Goal: Transaction & Acquisition: Purchase product/service

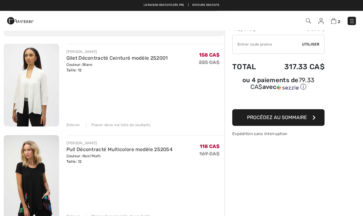
scroll to position [37, 0]
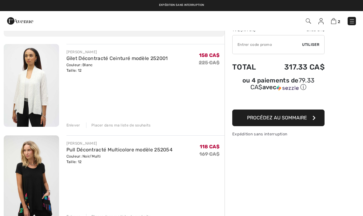
click at [32, 102] on img at bounding box center [31, 85] width 55 height 83
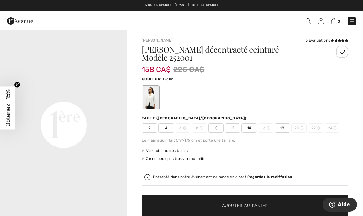
scroll to position [393, 0]
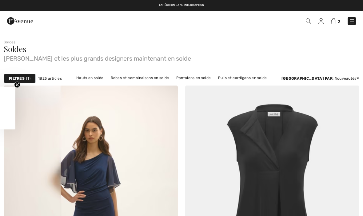
checkbox input "true"
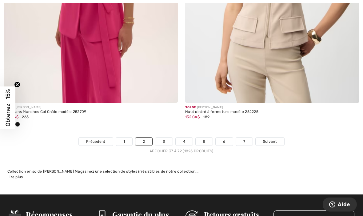
scroll to position [5356, 0]
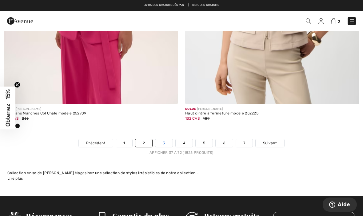
click at [164, 139] on link "3" at bounding box center [163, 143] width 17 height 8
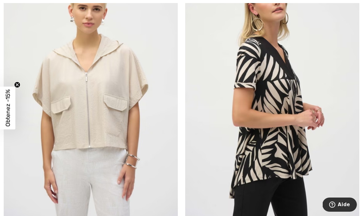
scroll to position [3774, 0]
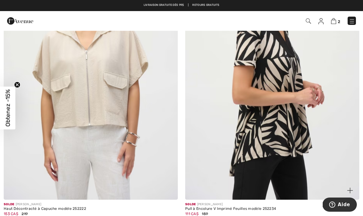
click at [286, 129] on img at bounding box center [272, 69] width 174 height 261
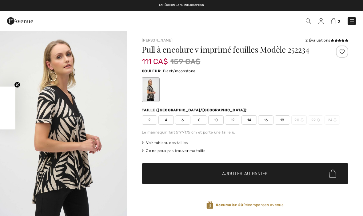
checkbox input "true"
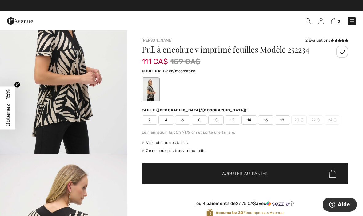
scroll to position [66, 0]
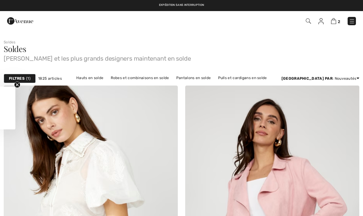
checkbox input "true"
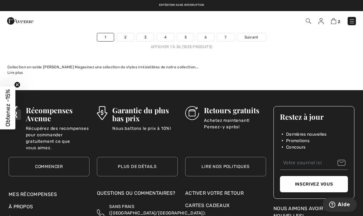
click at [168, 27] on div "2 Commander" at bounding box center [181, 21] width 363 height 20
click at [165, 33] on link "4" at bounding box center [165, 37] width 17 height 8
click at [165, 36] on link "4" at bounding box center [165, 37] width 17 height 8
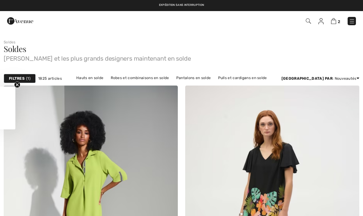
checkbox input "true"
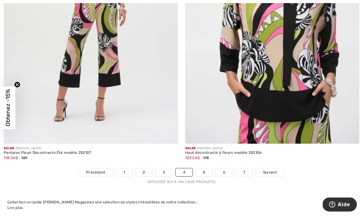
scroll to position [5226, 0]
click at [207, 168] on link "5" at bounding box center [204, 172] width 17 height 8
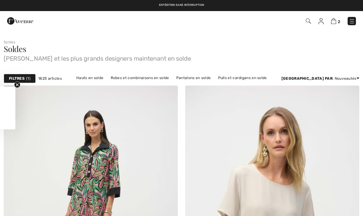
checkbox input "true"
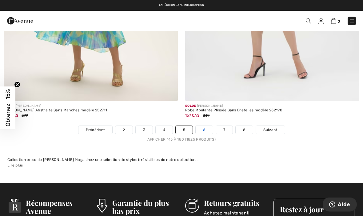
scroll to position [5258, 0]
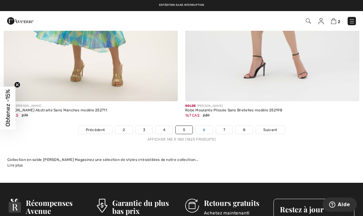
click at [204, 126] on link "6" at bounding box center [204, 130] width 17 height 8
click at [206, 126] on link "6" at bounding box center [204, 130] width 17 height 8
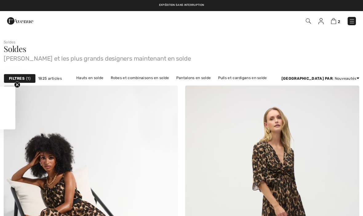
checkbox input "true"
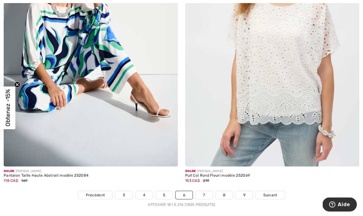
scroll to position [5152, 0]
click at [208, 191] on link "7" at bounding box center [204, 195] width 17 height 8
click at [207, 191] on link "7" at bounding box center [204, 195] width 17 height 8
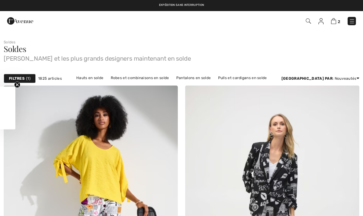
checkbox input "true"
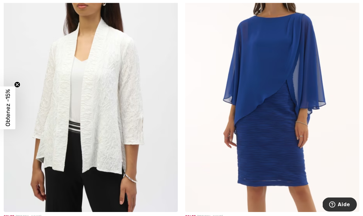
scroll to position [1001, 0]
click at [113, 136] on img at bounding box center [91, 81] width 174 height 261
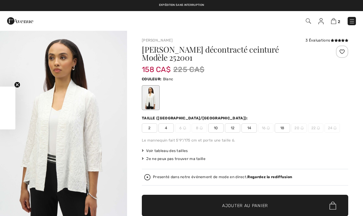
checkbox input "true"
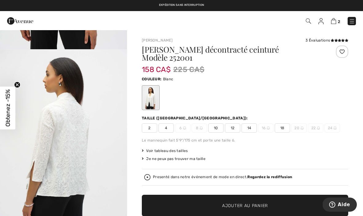
scroll to position [181, 0]
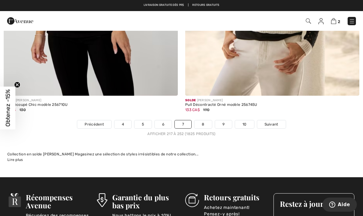
scroll to position [5333, 0]
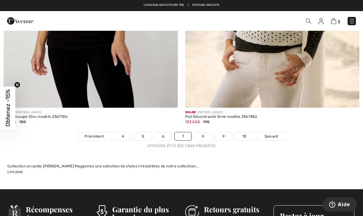
click at [204, 132] on link "8" at bounding box center [202, 136] width 17 height 8
click at [206, 132] on link "8" at bounding box center [202, 136] width 17 height 8
click at [204, 132] on link "8" at bounding box center [202, 136] width 17 height 8
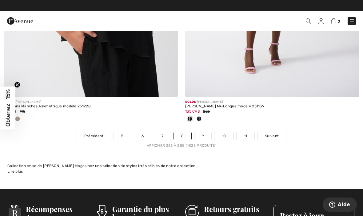
scroll to position [5272, 0]
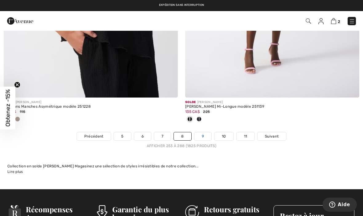
click at [205, 132] on link "9" at bounding box center [202, 136] width 17 height 8
click at [203, 132] on link "9" at bounding box center [202, 136] width 17 height 8
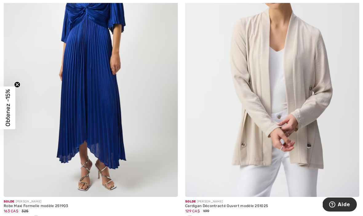
scroll to position [153, 0]
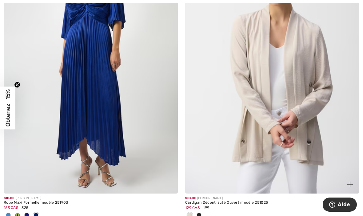
click at [258, 139] on img at bounding box center [272, 62] width 174 height 261
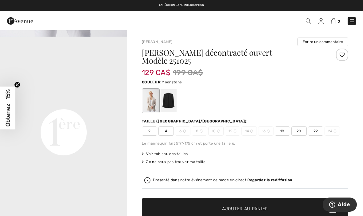
scroll to position [374, 0]
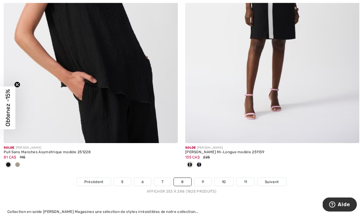
scroll to position [5226, 0]
click at [206, 178] on link "9" at bounding box center [202, 182] width 17 height 8
click at [205, 178] on link "9" at bounding box center [202, 182] width 17 height 8
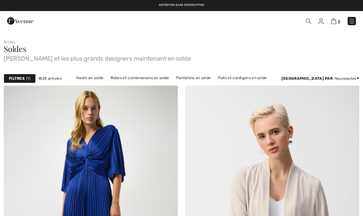
checkbox input "true"
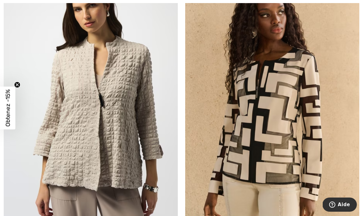
scroll to position [5256, 0]
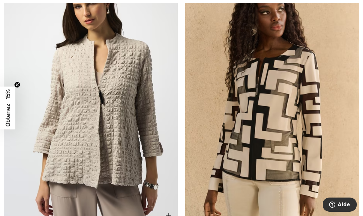
click at [108, 141] on img at bounding box center [91, 94] width 174 height 261
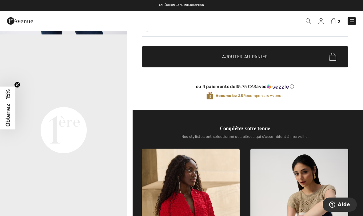
scroll to position [228, 0]
click at [334, 20] on img at bounding box center [333, 21] width 5 height 6
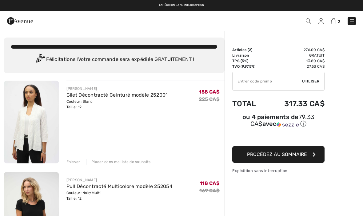
click at [77, 160] on div "Enlever" at bounding box center [73, 162] width 14 height 6
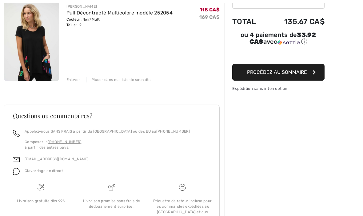
scroll to position [82, 0]
click at [313, 75] on icon "button" at bounding box center [313, 72] width 3 height 5
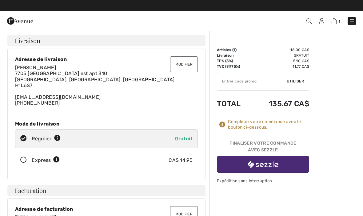
click at [291, 163] on button "button" at bounding box center [263, 164] width 92 height 17
